Goal: Transaction & Acquisition: Subscribe to service/newsletter

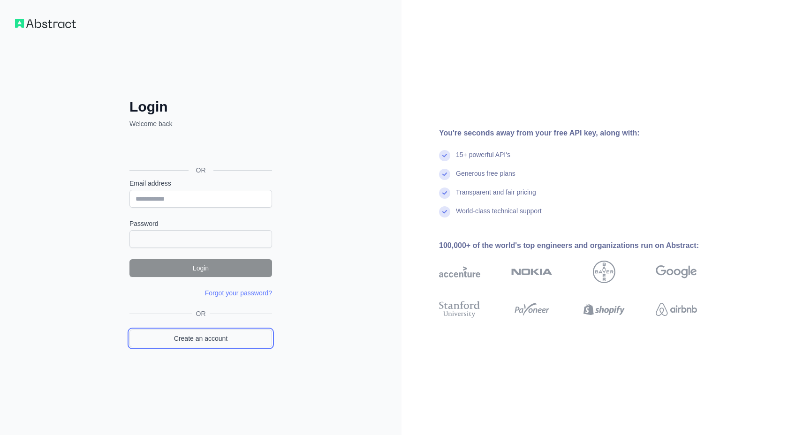
click at [211, 342] on link "Create an account" at bounding box center [200, 339] width 143 height 18
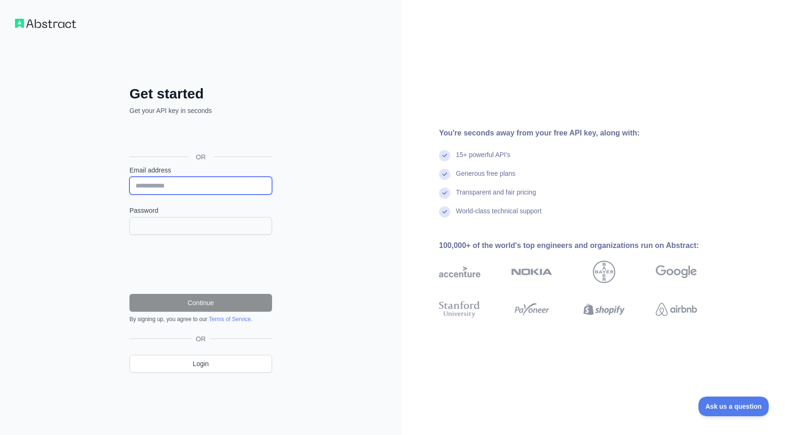
click at [185, 186] on input "Email address" at bounding box center [200, 186] width 143 height 18
click at [156, 188] on input "Email address" at bounding box center [200, 186] width 143 height 18
type input "**********"
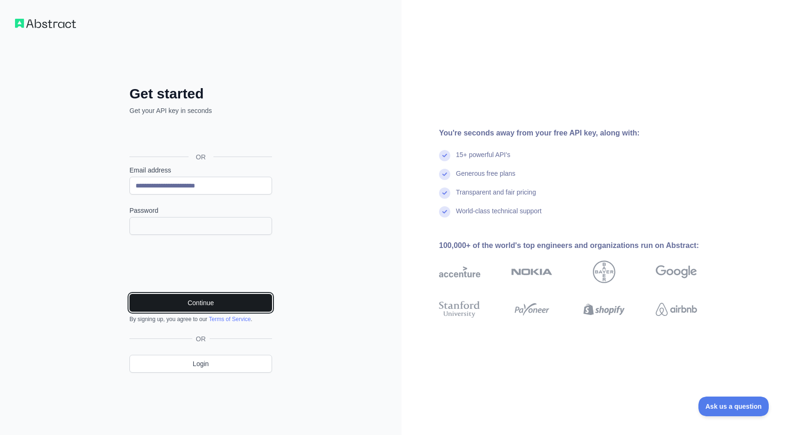
click at [194, 301] on button "Continue" at bounding box center [200, 303] width 143 height 18
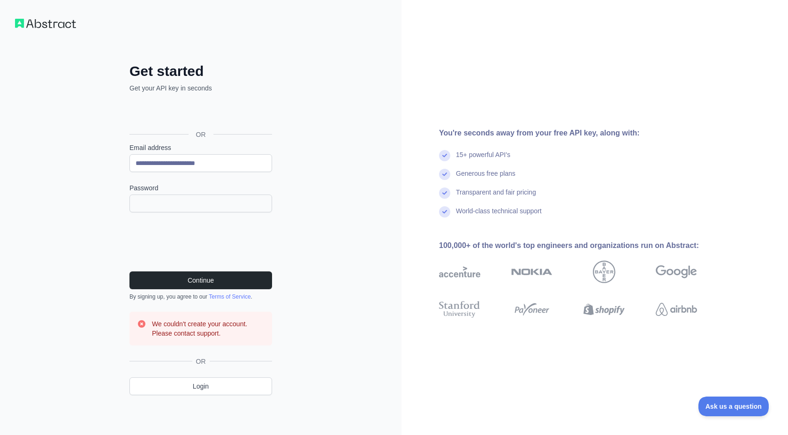
click at [230, 74] on h2 "Get started" at bounding box center [200, 71] width 143 height 17
click at [178, 278] on button "Continue" at bounding box center [200, 280] width 143 height 18
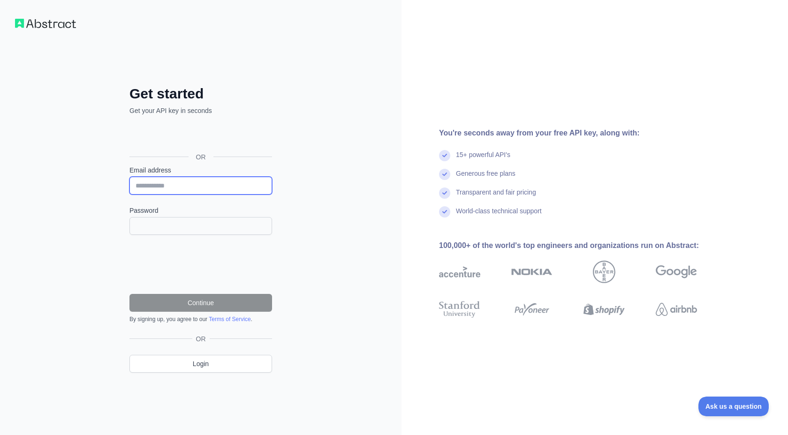
click at [151, 185] on input "Email address" at bounding box center [200, 186] width 143 height 18
click at [166, 184] on input "Email address" at bounding box center [200, 186] width 143 height 18
type input "*"
type input "**********"
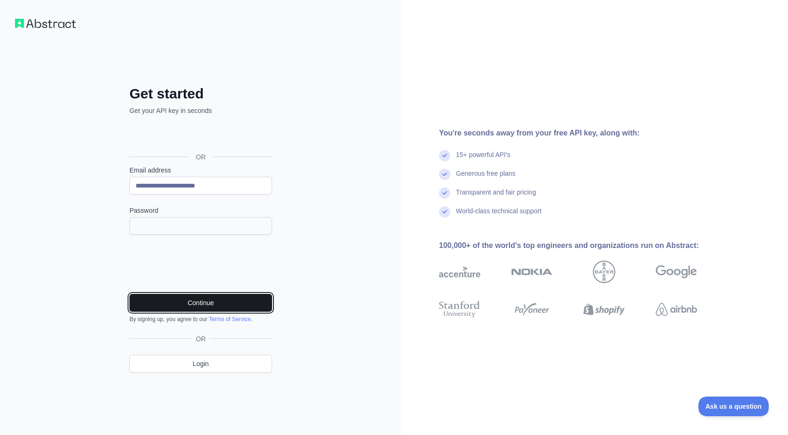
click at [190, 300] on button "Continue" at bounding box center [200, 303] width 143 height 18
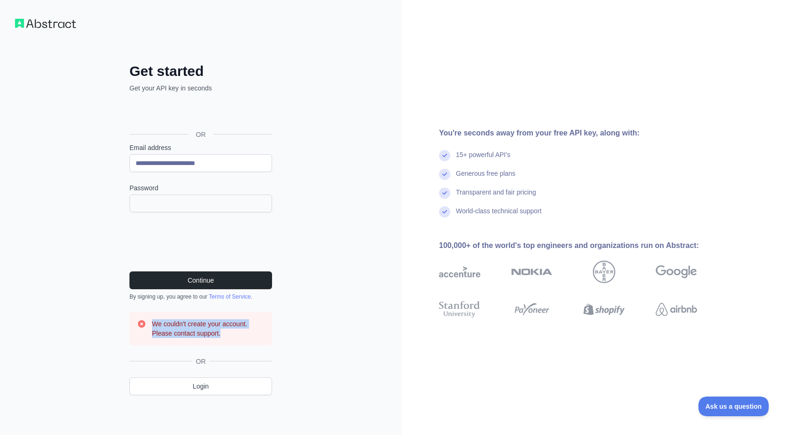
drag, startPoint x: 150, startPoint y: 325, endPoint x: 253, endPoint y: 342, distance: 103.6
click at [253, 342] on div "We couldn't create your account. Please contact support." at bounding box center [200, 329] width 143 height 34
click at [200, 135] on span "OR" at bounding box center [200, 134] width 25 height 9
click at [195, 139] on div "OR" at bounding box center [200, 134] width 143 height 17
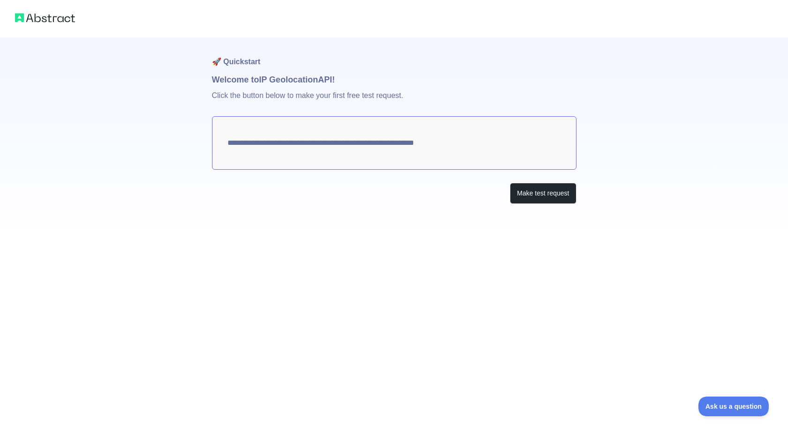
click at [491, 161] on textarea "**********" at bounding box center [394, 142] width 364 height 53
click at [153, 78] on div "**********" at bounding box center [394, 120] width 788 height 241
click at [315, 140] on textarea "**********" at bounding box center [394, 142] width 364 height 53
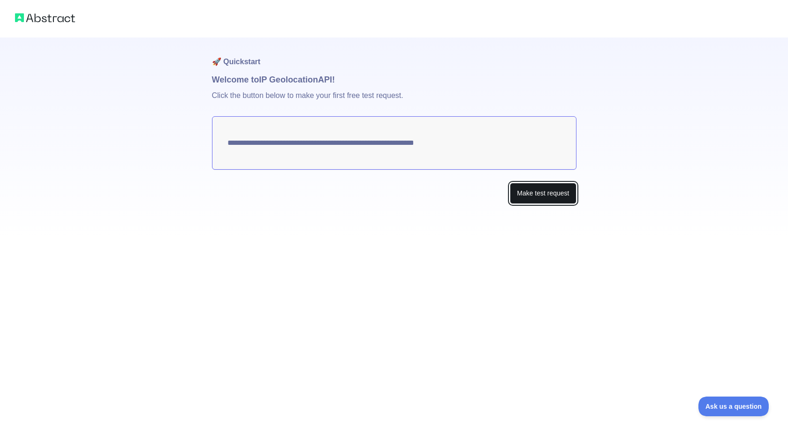
click at [527, 193] on button "Make test request" at bounding box center [543, 193] width 66 height 21
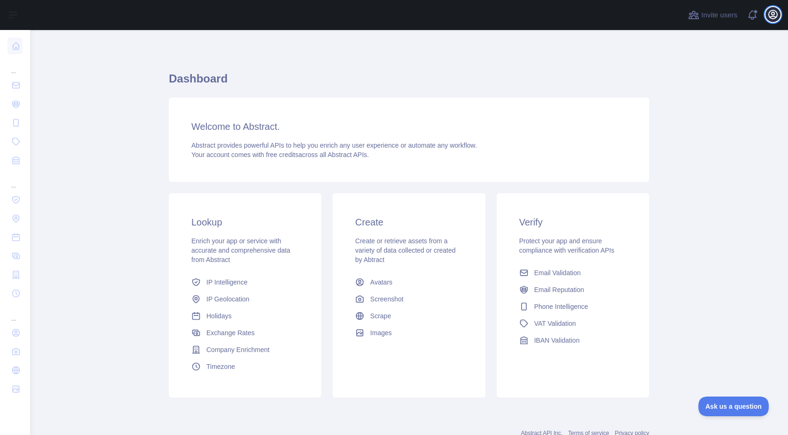
click at [772, 15] on icon "button" at bounding box center [772, 14] width 11 height 11
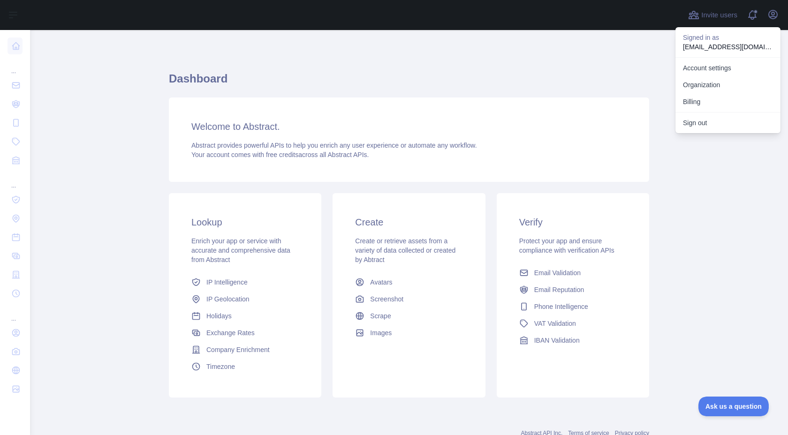
click at [715, 45] on p "testaux30@gmail.com" at bounding box center [728, 46] width 90 height 9
click at [715, 52] on div "Signed in as testaux30@gmail.com" at bounding box center [727, 42] width 105 height 30
click at [707, 69] on link "Account settings" at bounding box center [727, 68] width 105 height 17
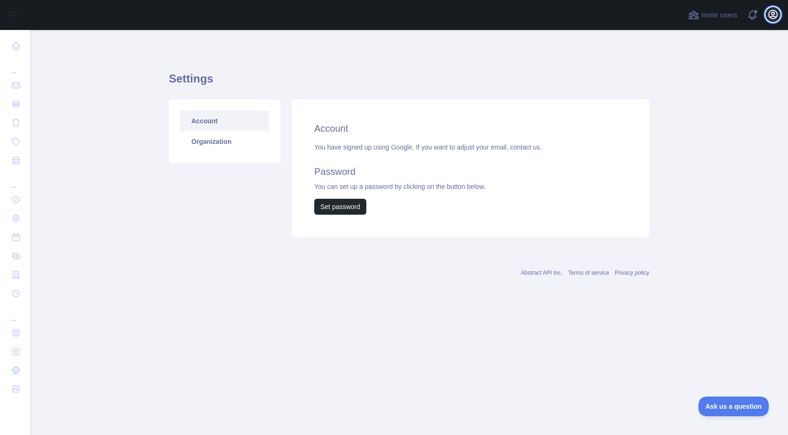
click at [770, 12] on icon "button" at bounding box center [772, 14] width 11 height 11
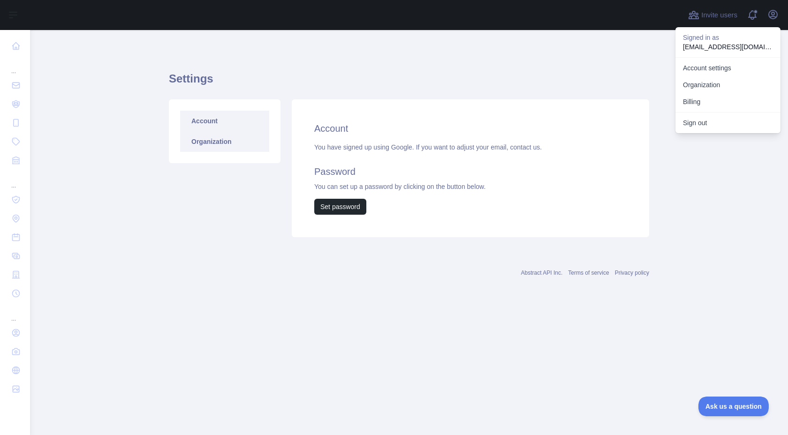
click at [213, 134] on link "Organization" at bounding box center [224, 141] width 89 height 21
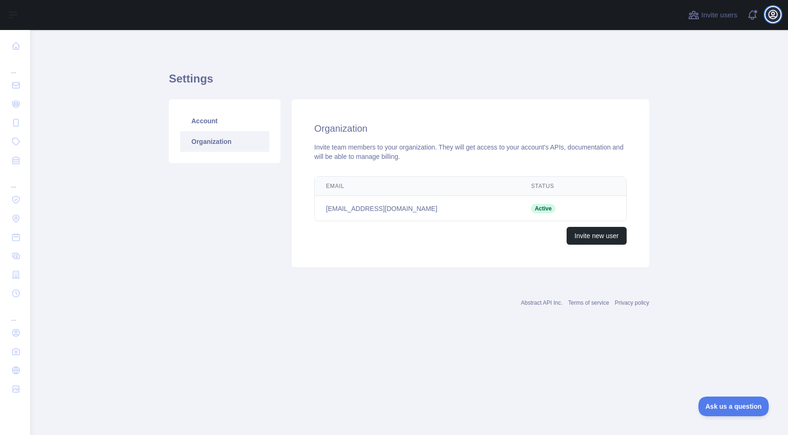
click at [775, 15] on icon "button" at bounding box center [772, 14] width 11 height 11
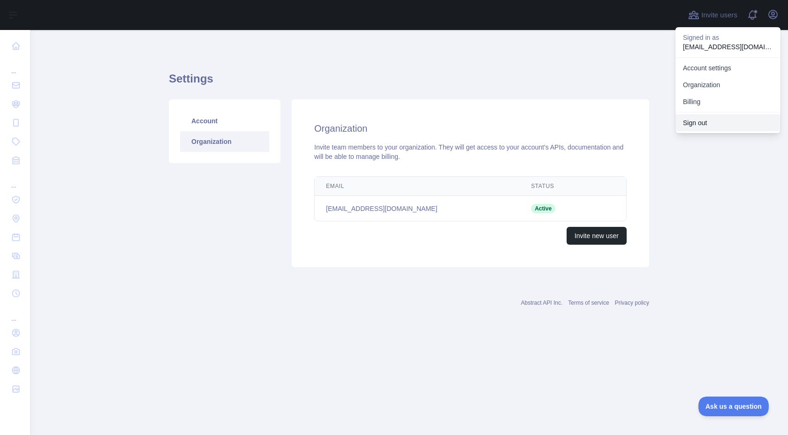
click at [696, 125] on button "Sign out" at bounding box center [727, 122] width 105 height 17
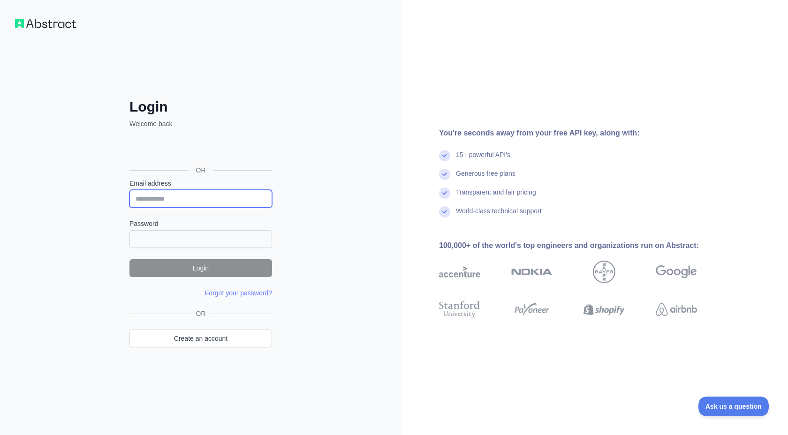
click at [158, 198] on input "Email address" at bounding box center [200, 199] width 143 height 18
type input "*"
type input "**********"
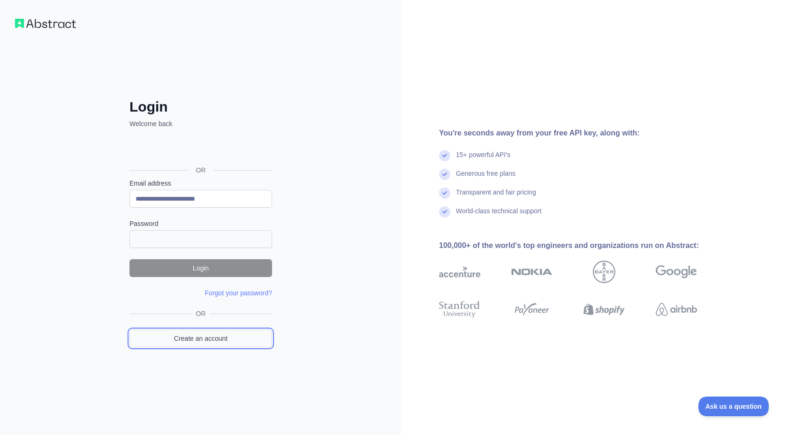
click at [179, 343] on link "Create an account" at bounding box center [200, 339] width 143 height 18
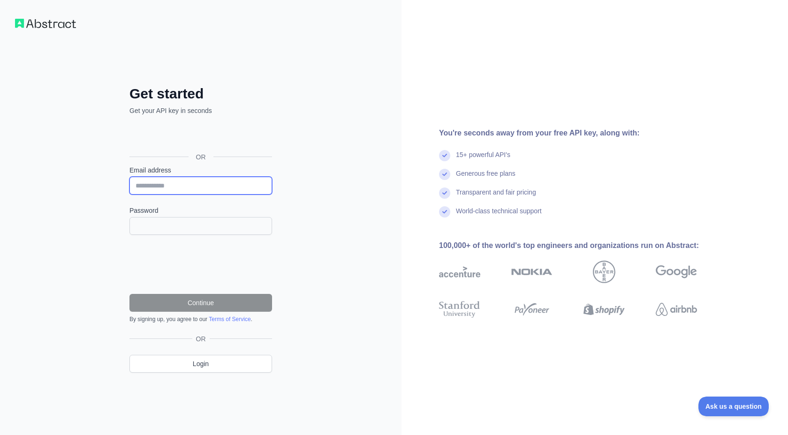
click at [155, 184] on input "Email address" at bounding box center [200, 186] width 143 height 18
type input "**********"
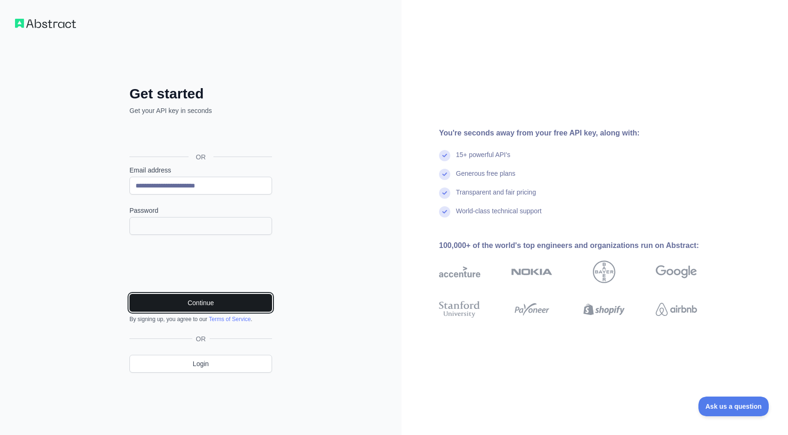
click at [187, 299] on button "Continue" at bounding box center [200, 303] width 143 height 18
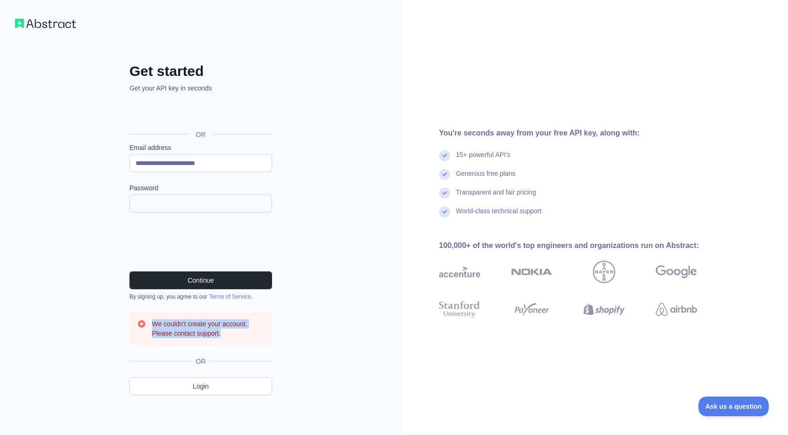
drag, startPoint x: 225, startPoint y: 336, endPoint x: 152, endPoint y: 323, distance: 74.1
click at [152, 323] on h3 "We couldn't create your account. Please contact support." at bounding box center [208, 328] width 113 height 19
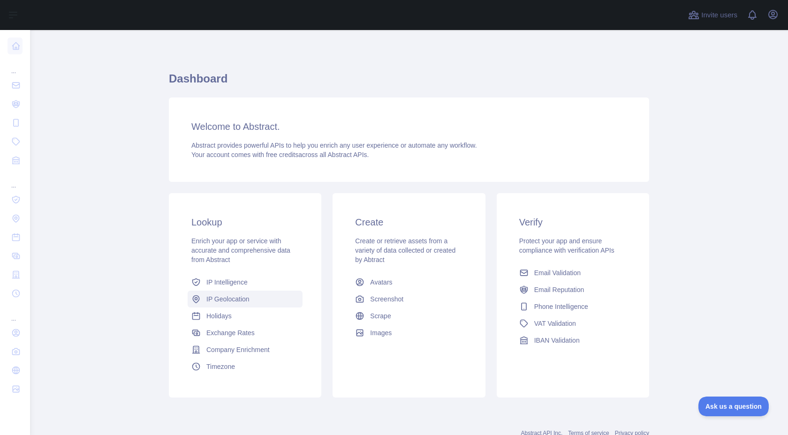
click at [224, 301] on span "IP Geolocation" at bounding box center [227, 298] width 43 height 9
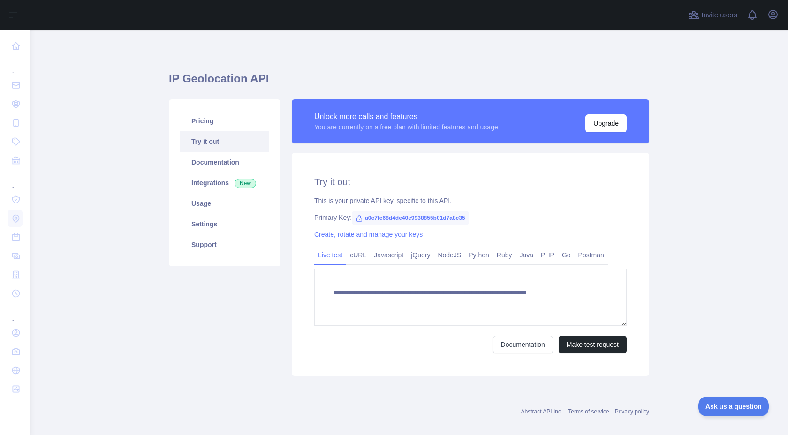
type textarea "**********"
click at [217, 226] on link "Settings" at bounding box center [224, 224] width 89 height 21
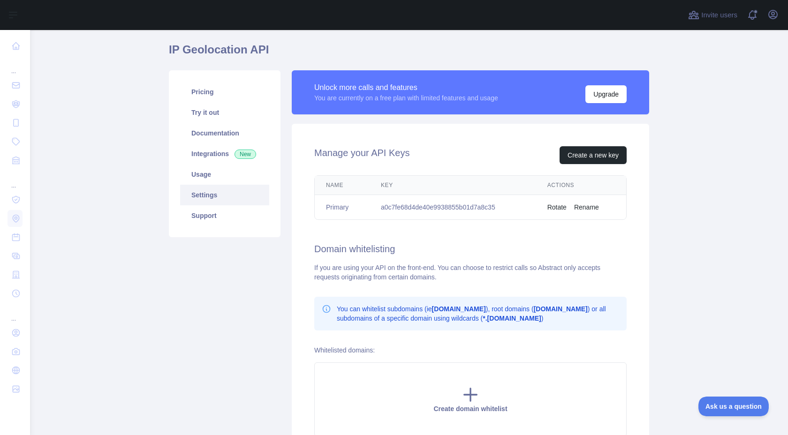
scroll to position [30, 0]
click at [418, 206] on td "a0c7fe68d4de40e9938855b01d7a8c35" at bounding box center [452, 207] width 166 height 25
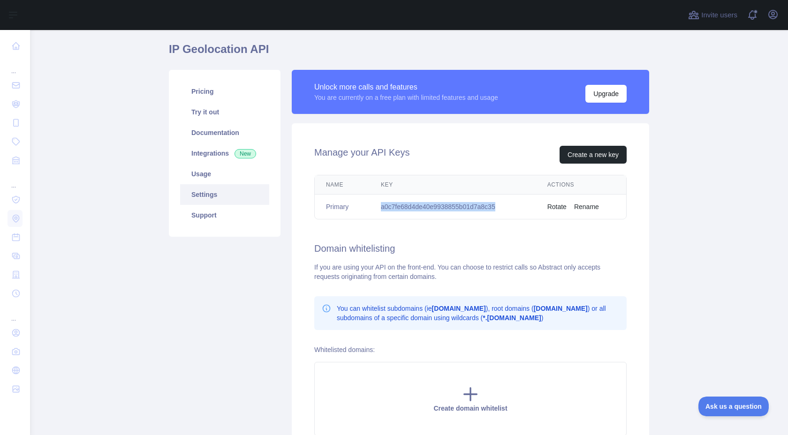
copy td "a0c7fe68d4de40e9938855b01d7a8c35"
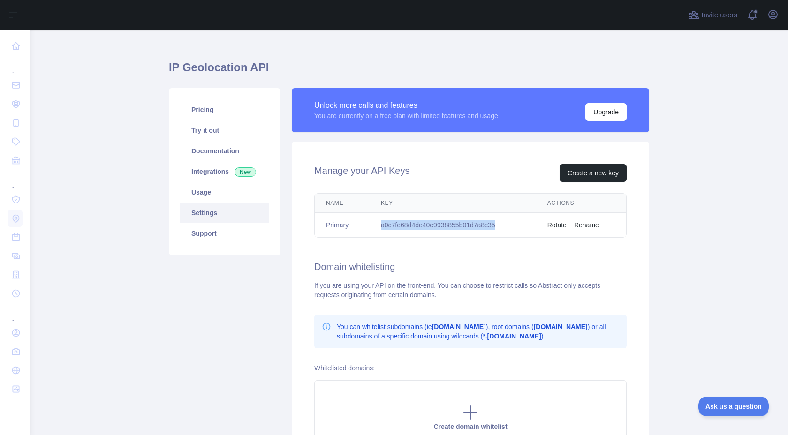
scroll to position [0, 0]
